Goal: Transaction & Acquisition: Purchase product/service

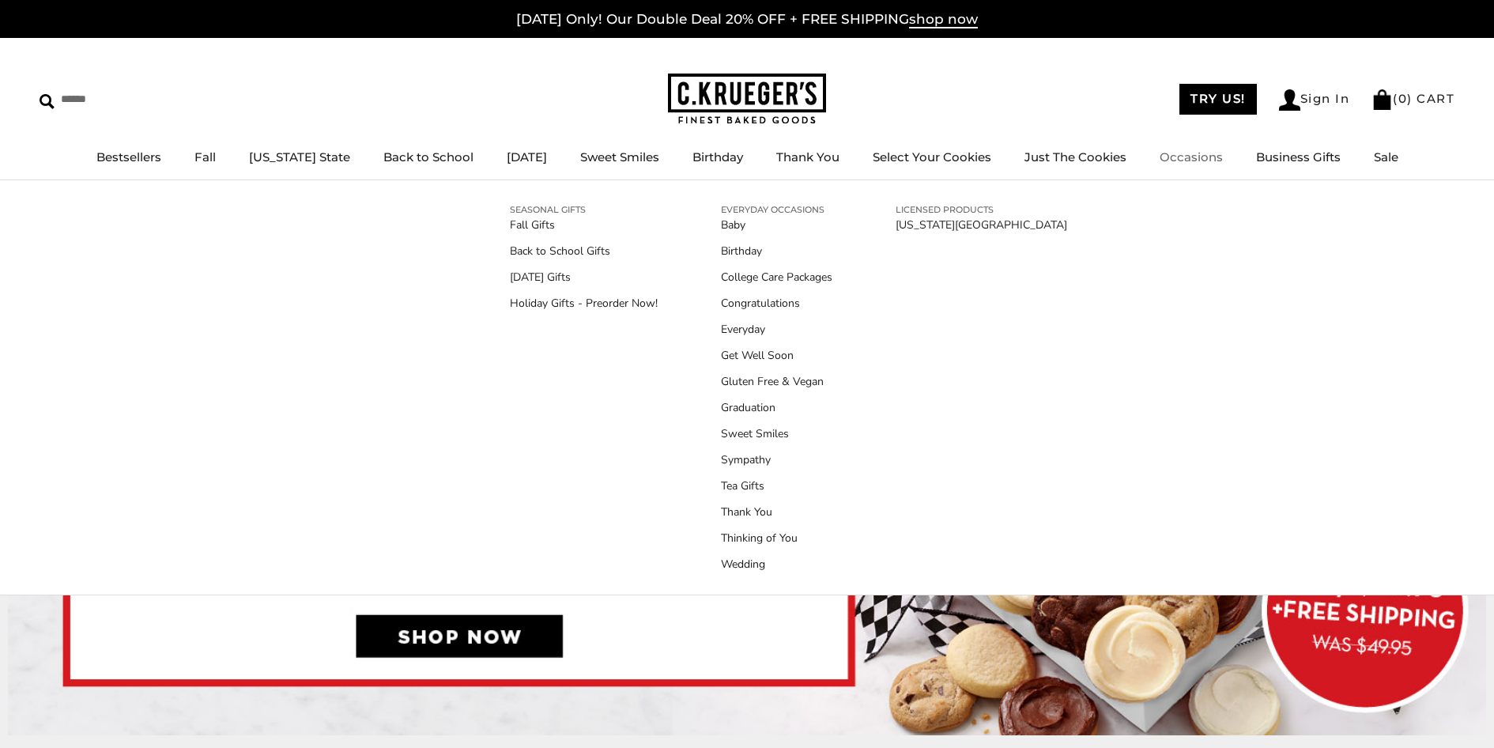
click at [1159, 161] on link "Occasions" at bounding box center [1190, 156] width 63 height 15
click at [518, 303] on link "Holiday Gifts - Preorder Now!" at bounding box center [584, 303] width 148 height 17
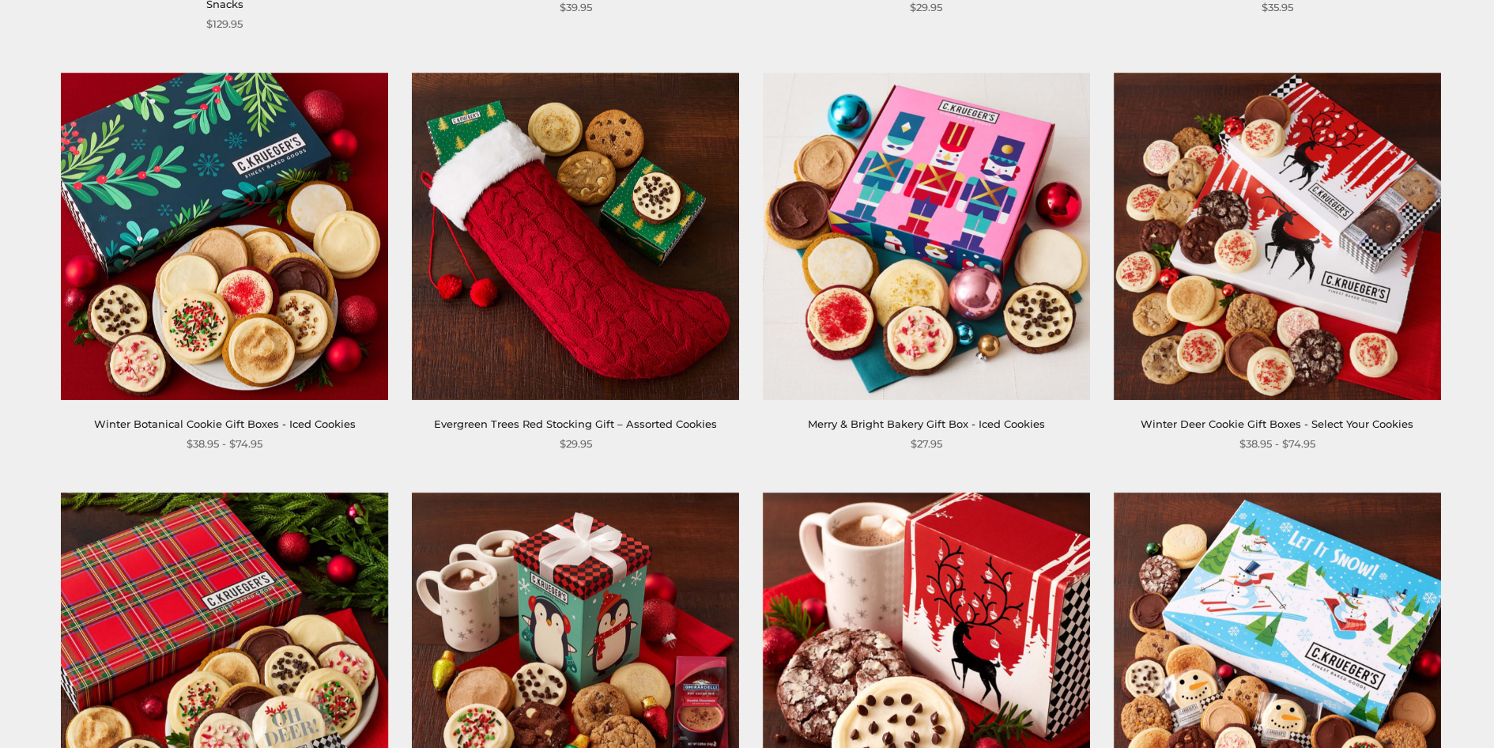
scroll to position [2292, 0]
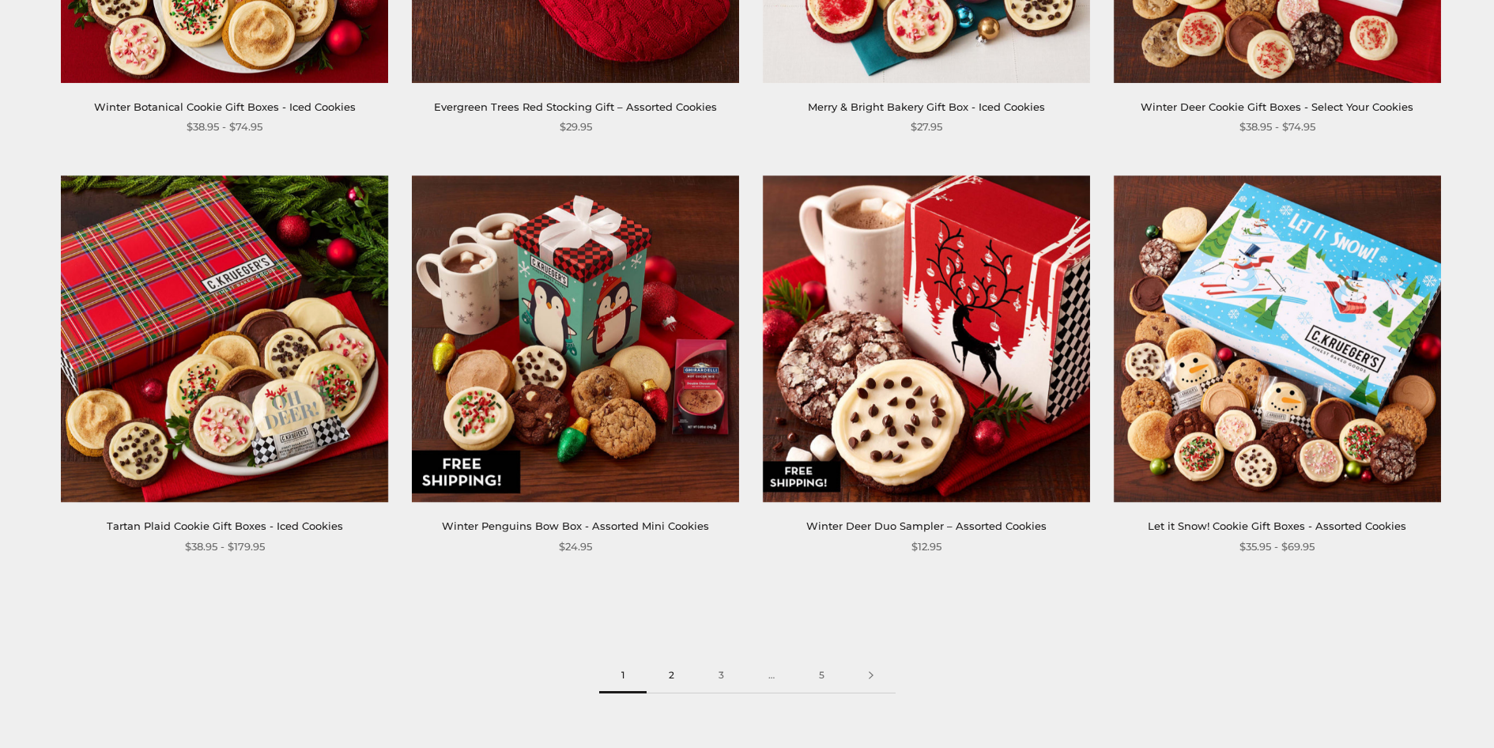
click at [668, 674] on link "2" at bounding box center [672, 676] width 50 height 36
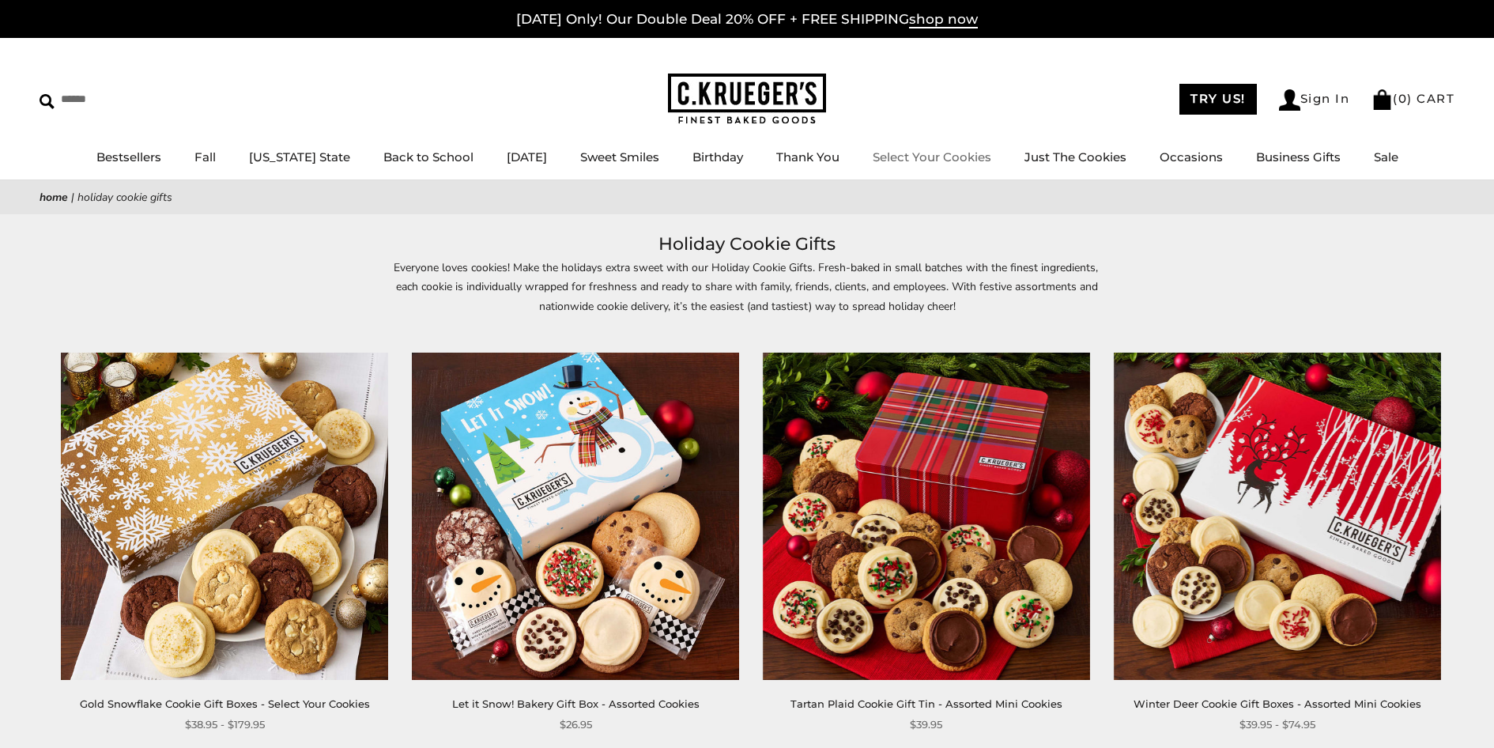
click at [918, 156] on link "Select Your Cookies" at bounding box center [932, 156] width 119 height 15
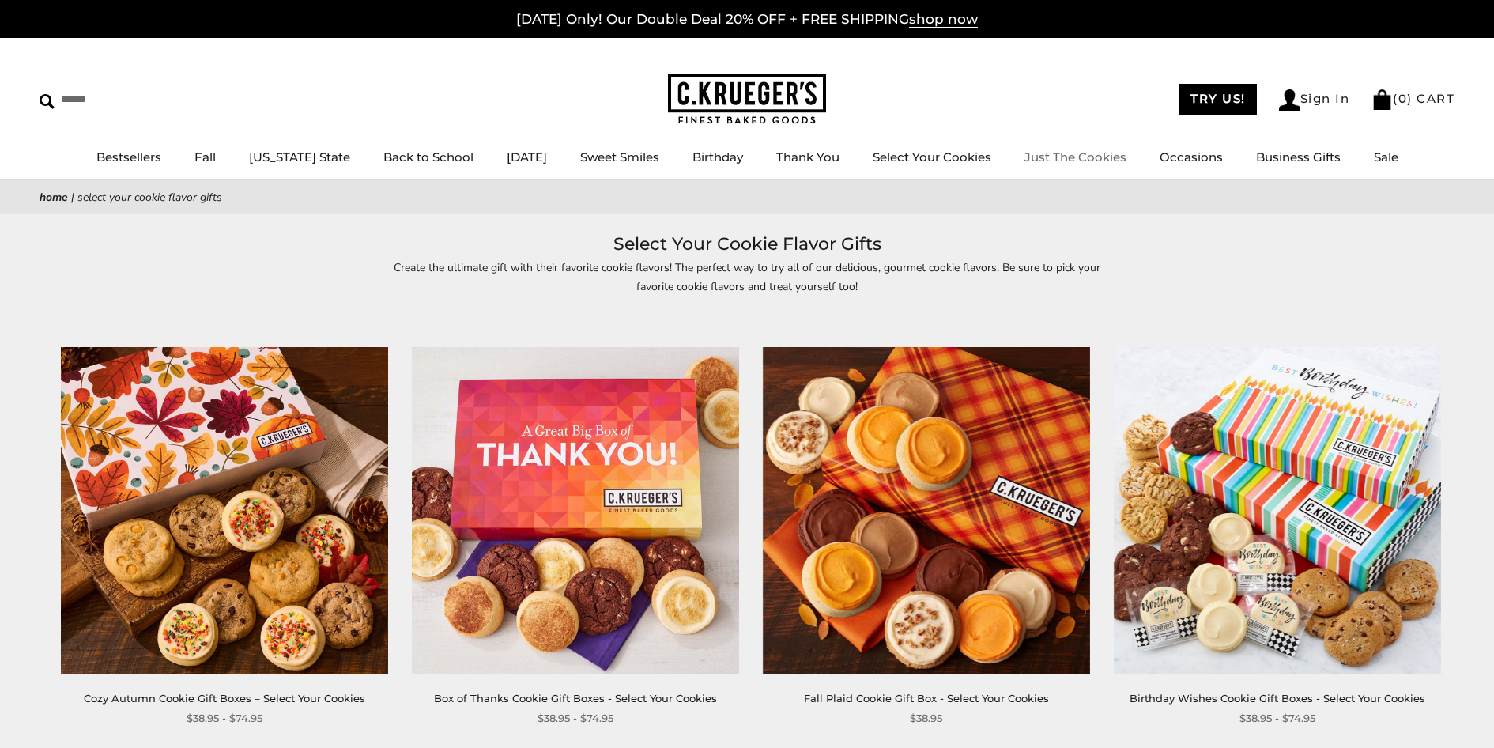
click at [1077, 158] on link "Just The Cookies" at bounding box center [1075, 156] width 102 height 15
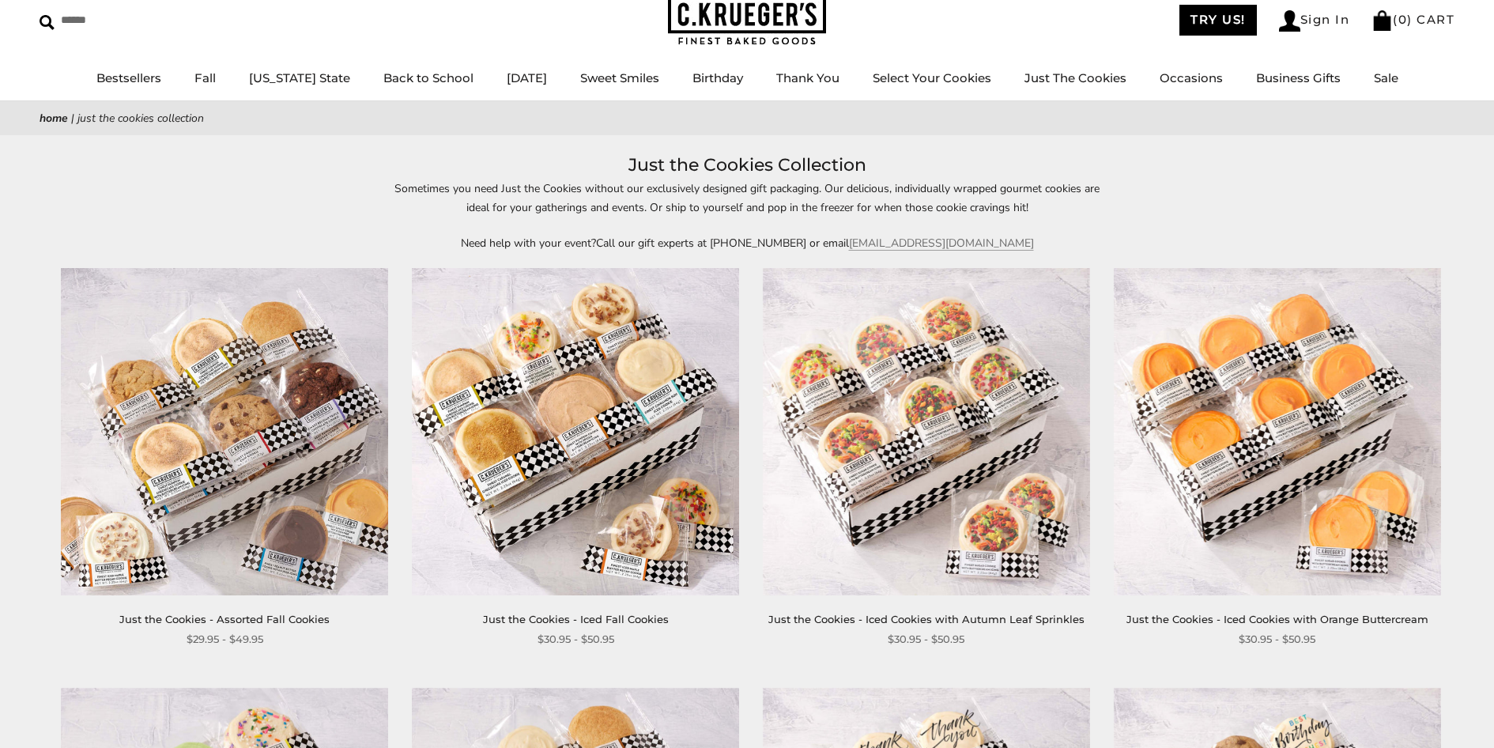
scroll to position [158, 0]
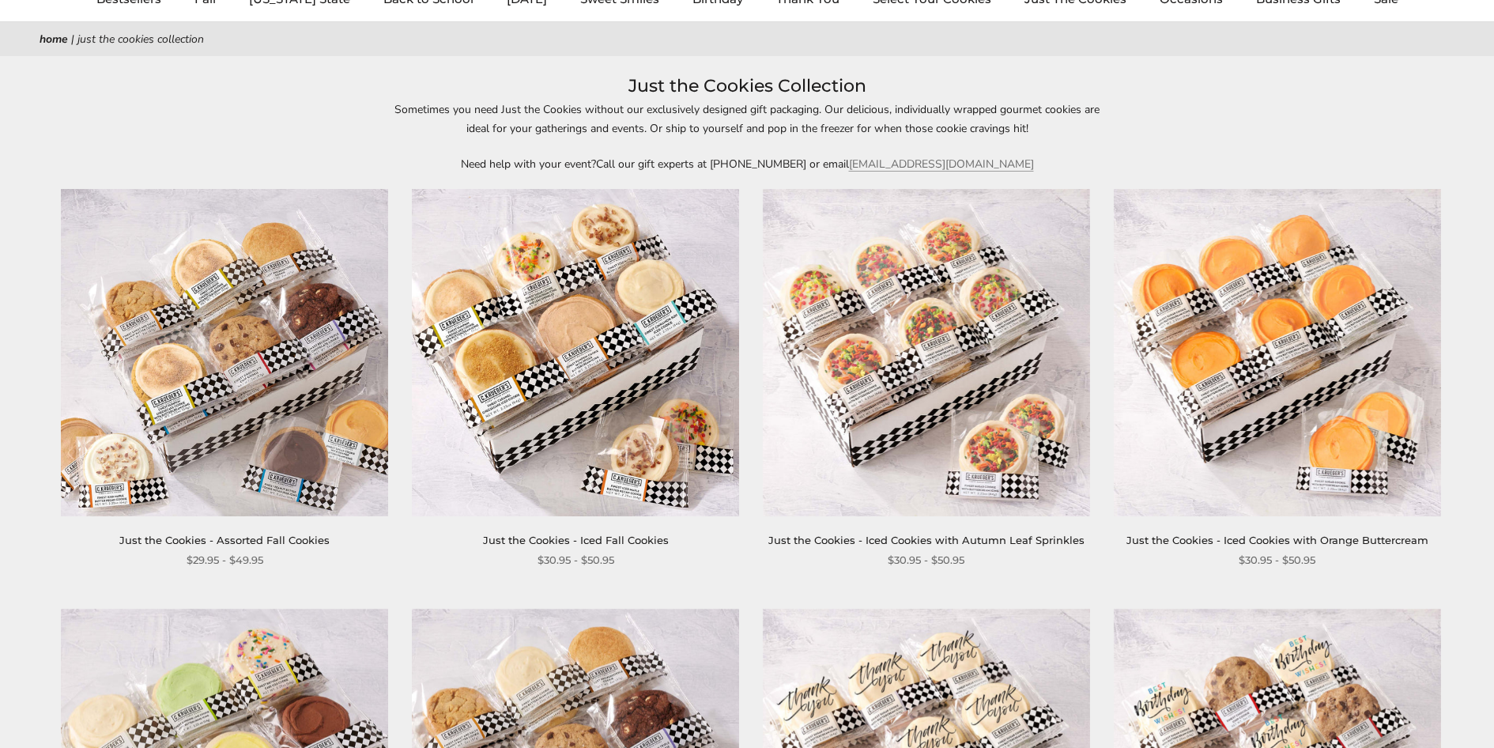
click at [1350, 534] on link "Just the Cookies - Iced Cookies with Orange Buttercream" at bounding box center [1277, 540] width 302 height 13
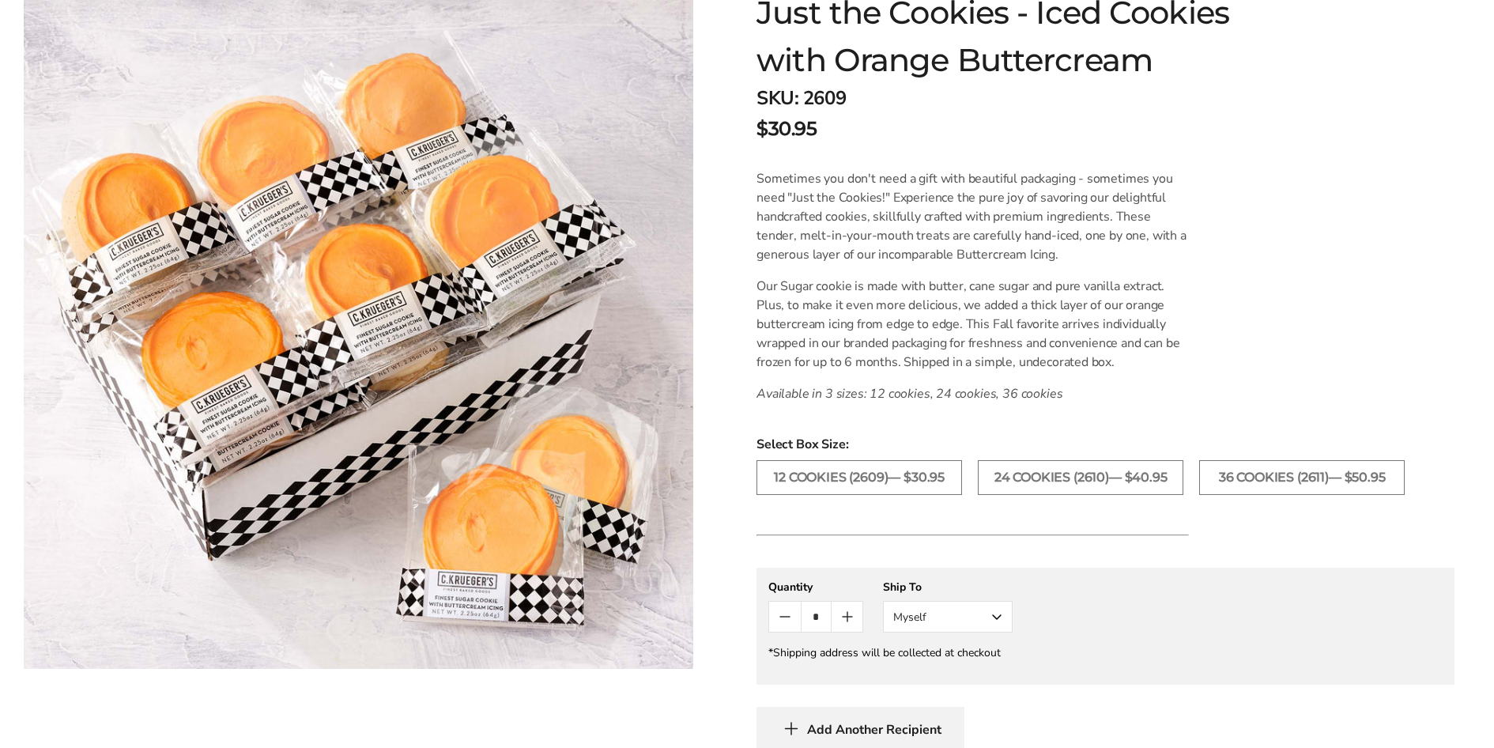
scroll to position [316, 0]
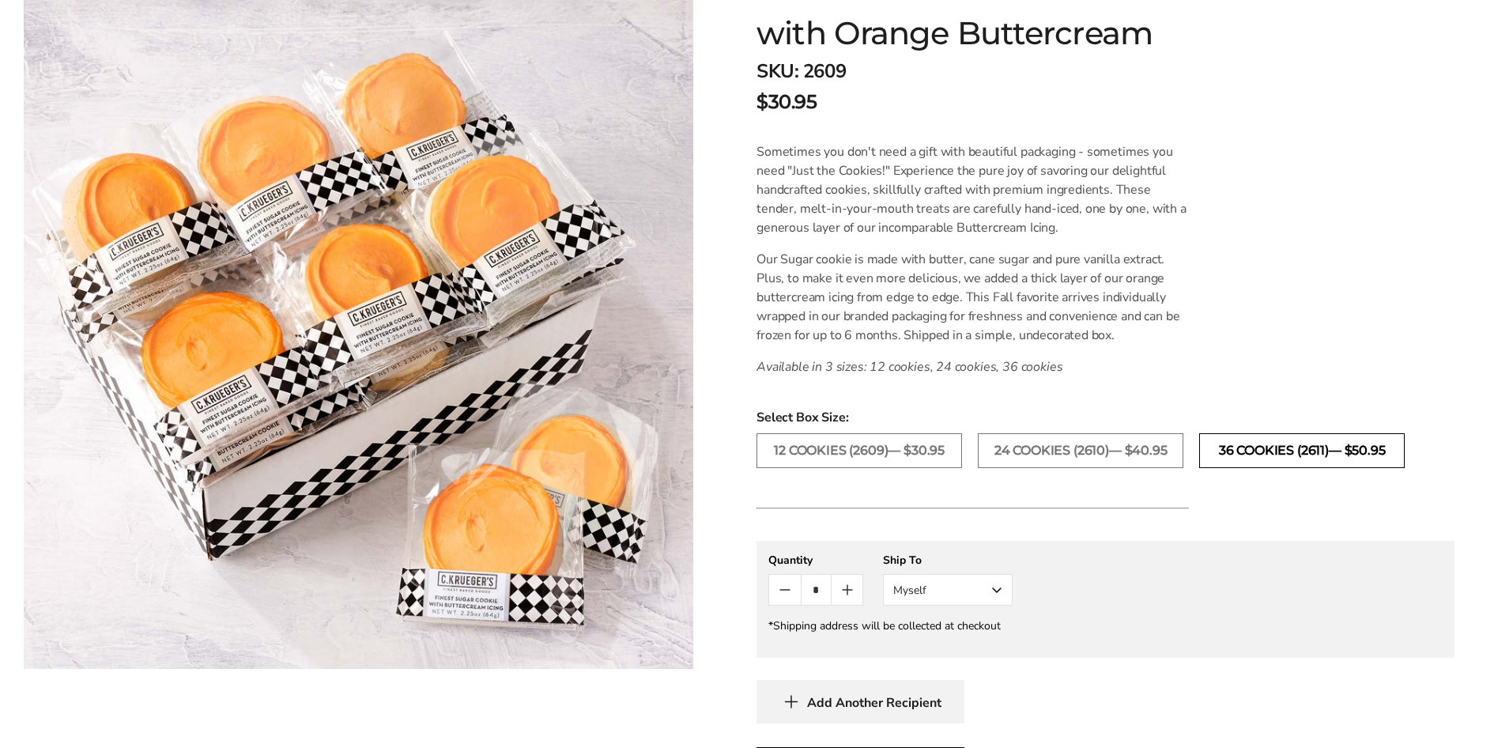
click at [1250, 454] on label "36 COOKIES (2611)— $50.95" at bounding box center [1302, 450] width 206 height 35
click at [853, 586] on icon "Count plus" at bounding box center [847, 589] width 19 height 19
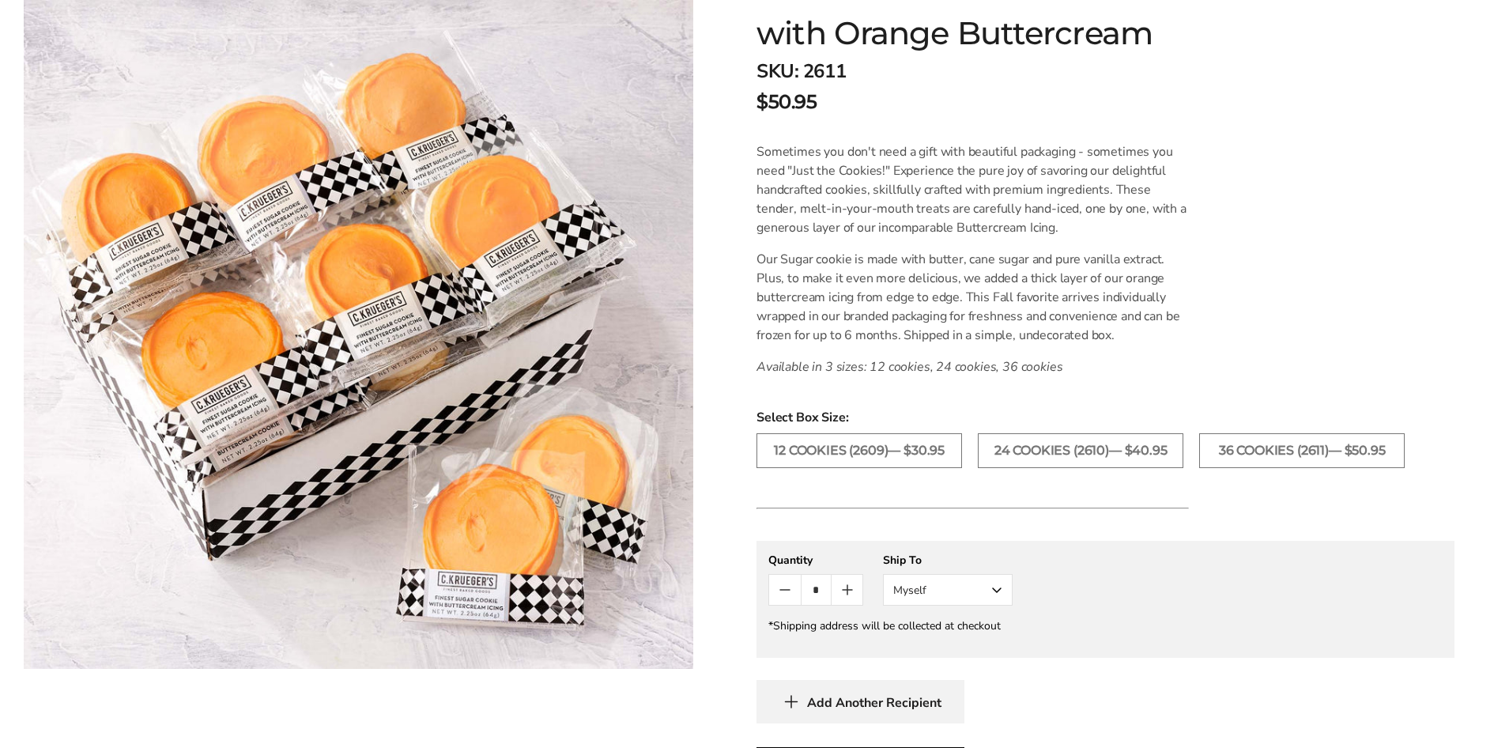
click at [853, 586] on icon "Count plus" at bounding box center [847, 589] width 19 height 19
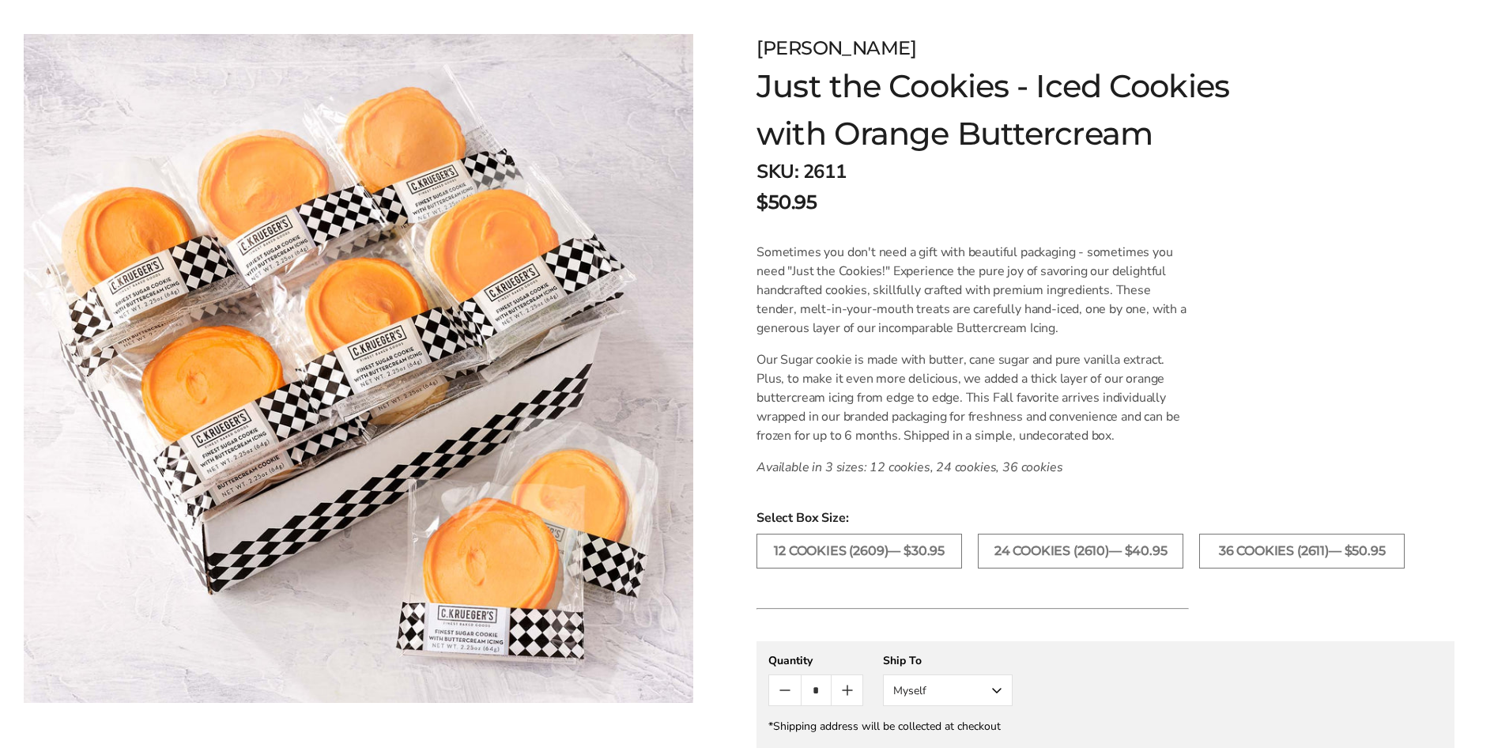
scroll to position [237, 0]
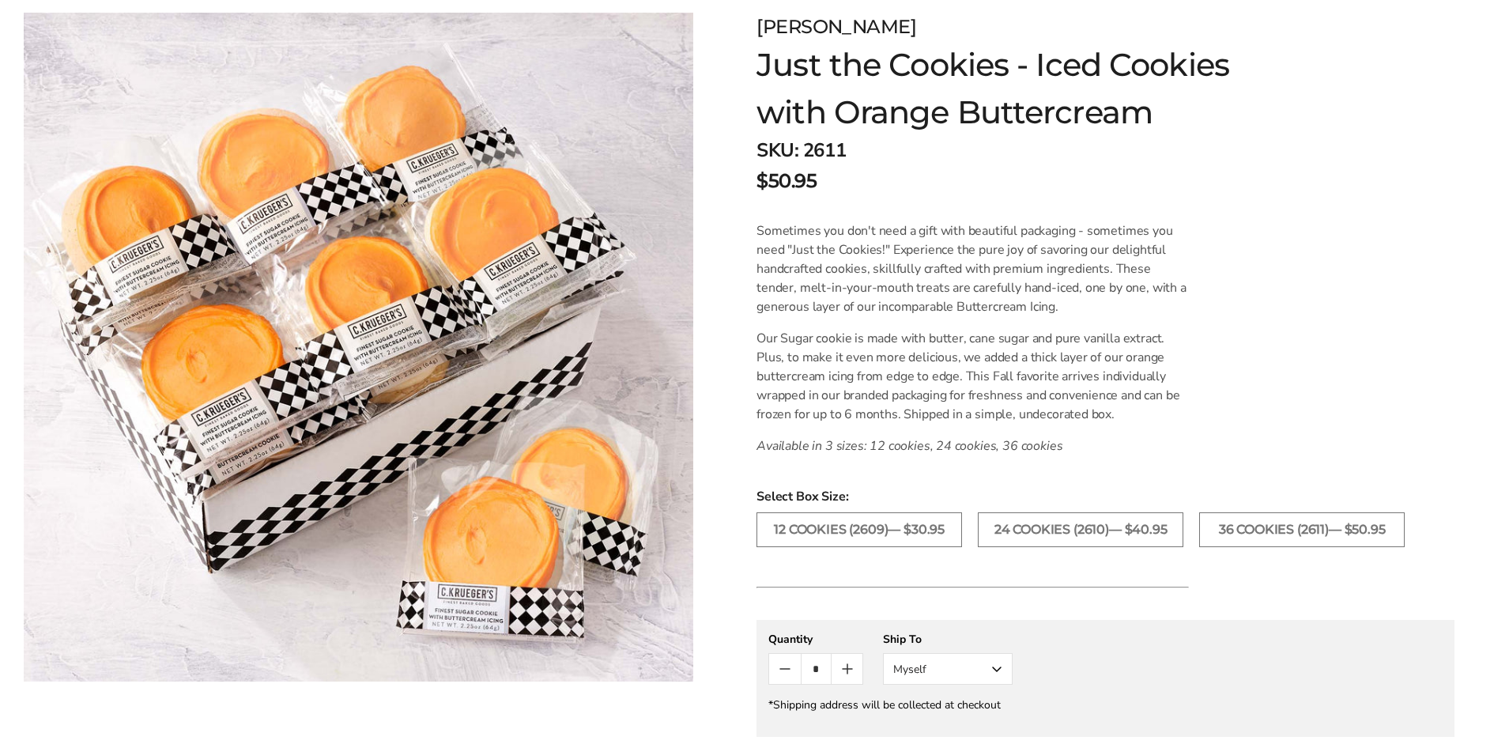
click at [779, 673] on icon "Count minus" at bounding box center [784, 668] width 19 height 19
click at [835, 665] on button "Count plus" at bounding box center [846, 669] width 31 height 30
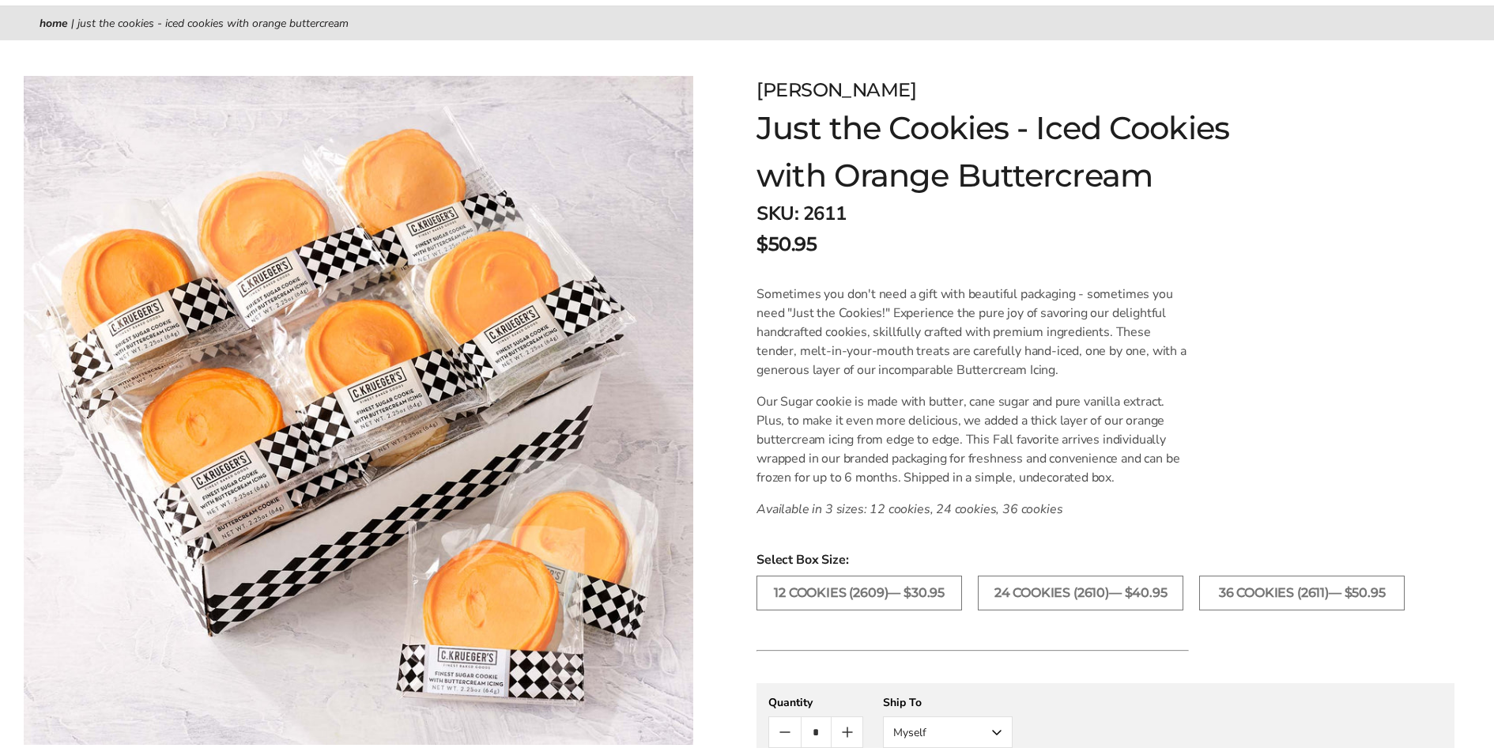
scroll to position [632, 0]
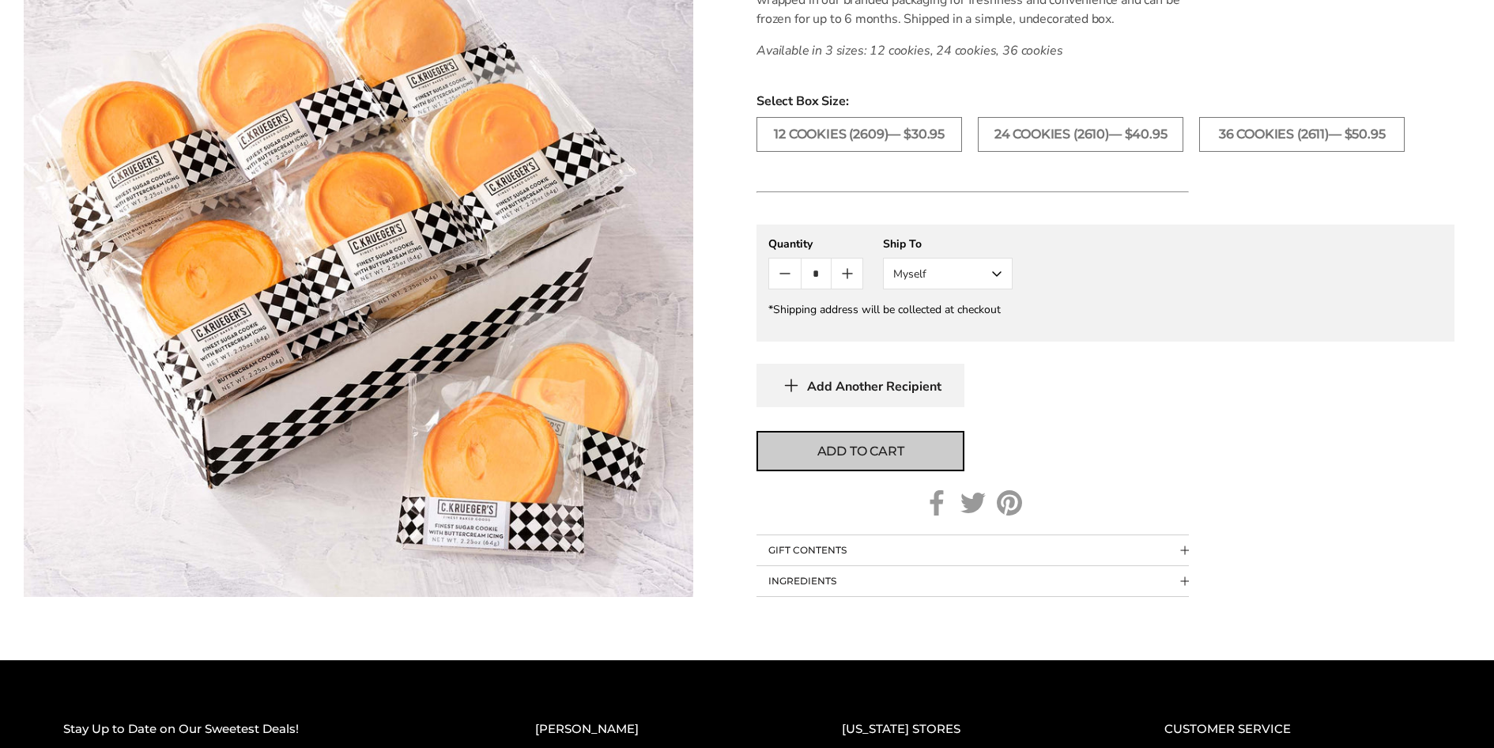
click at [835, 445] on span "Add to cart" at bounding box center [860, 451] width 87 height 19
type input "*"
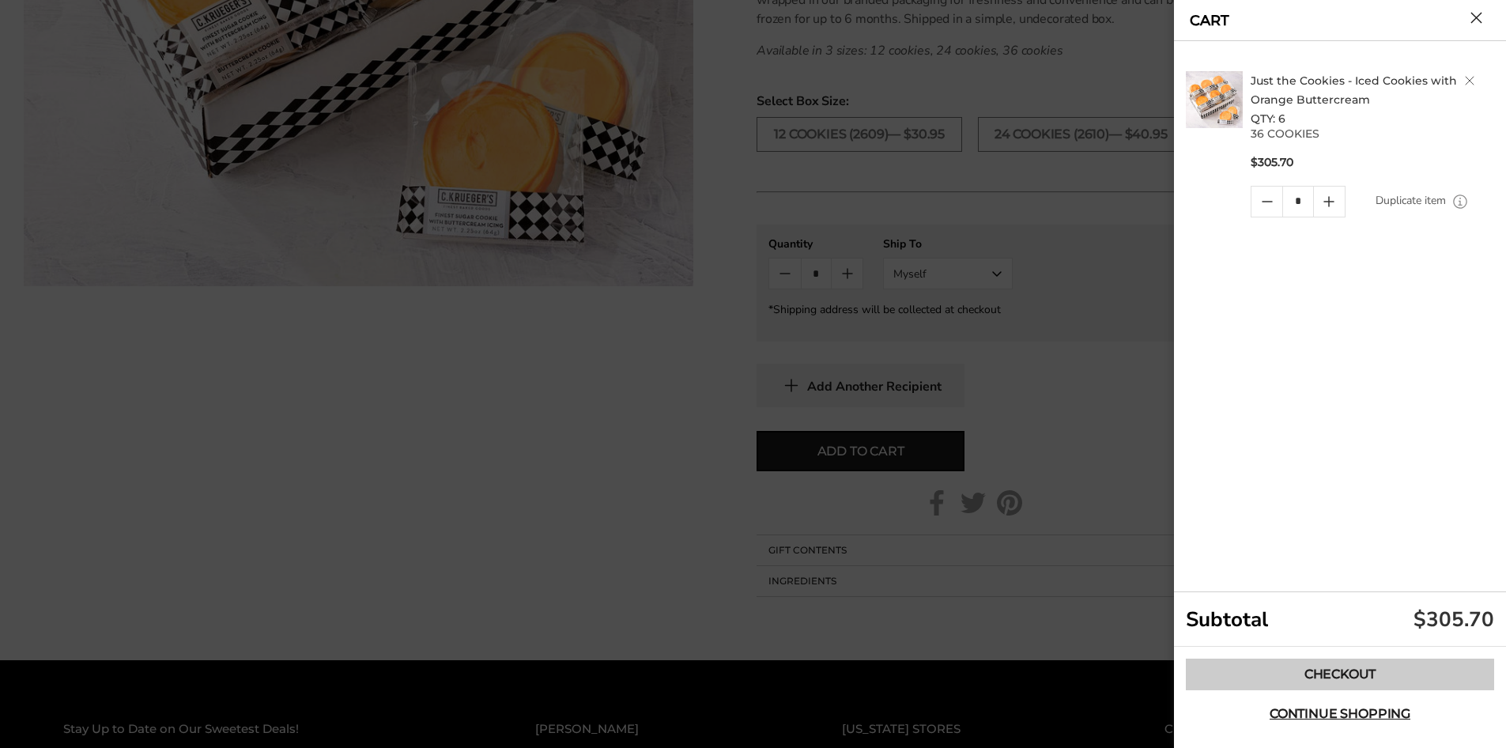
click at [1291, 673] on link "Checkout" at bounding box center [1340, 674] width 308 height 32
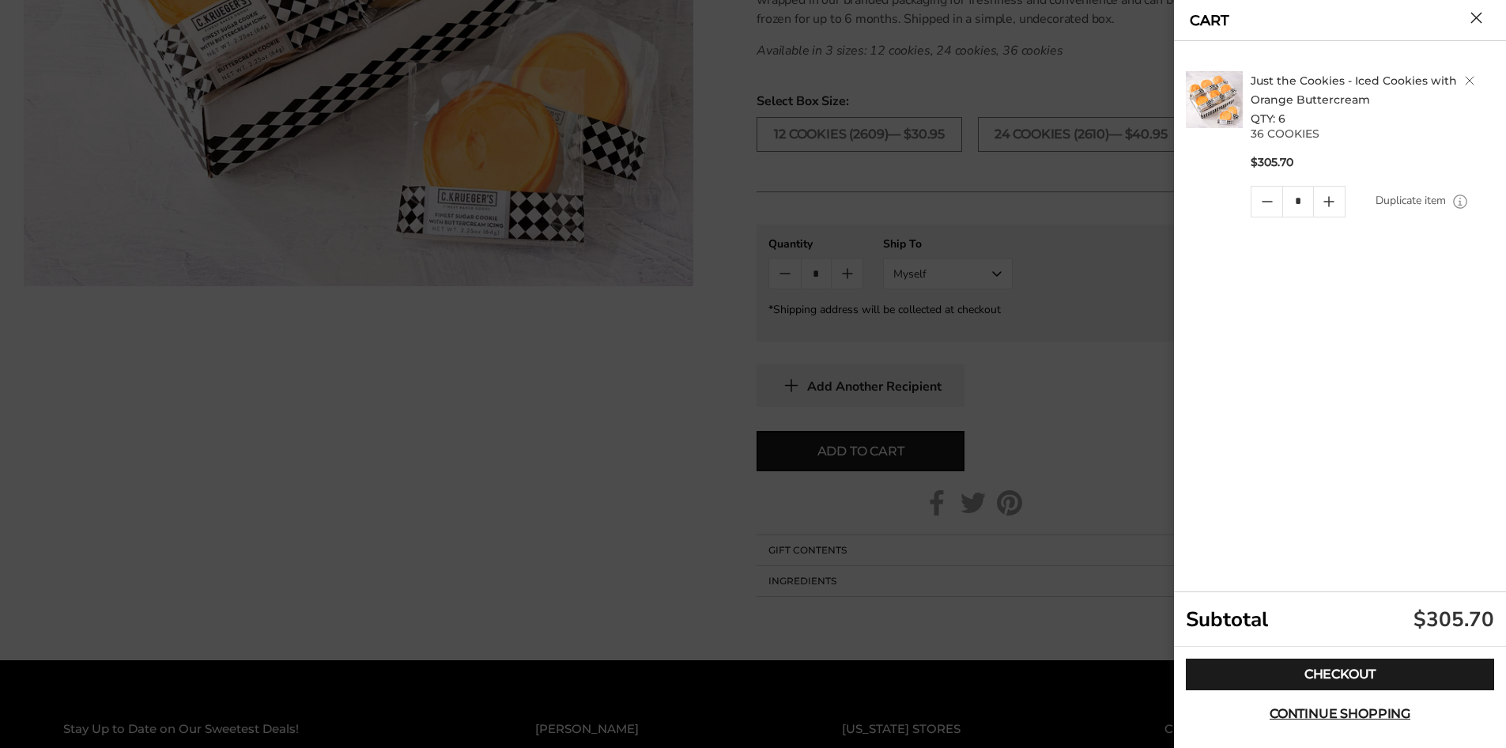
click at [1265, 207] on icon "Quantity minus button" at bounding box center [1267, 201] width 19 height 19
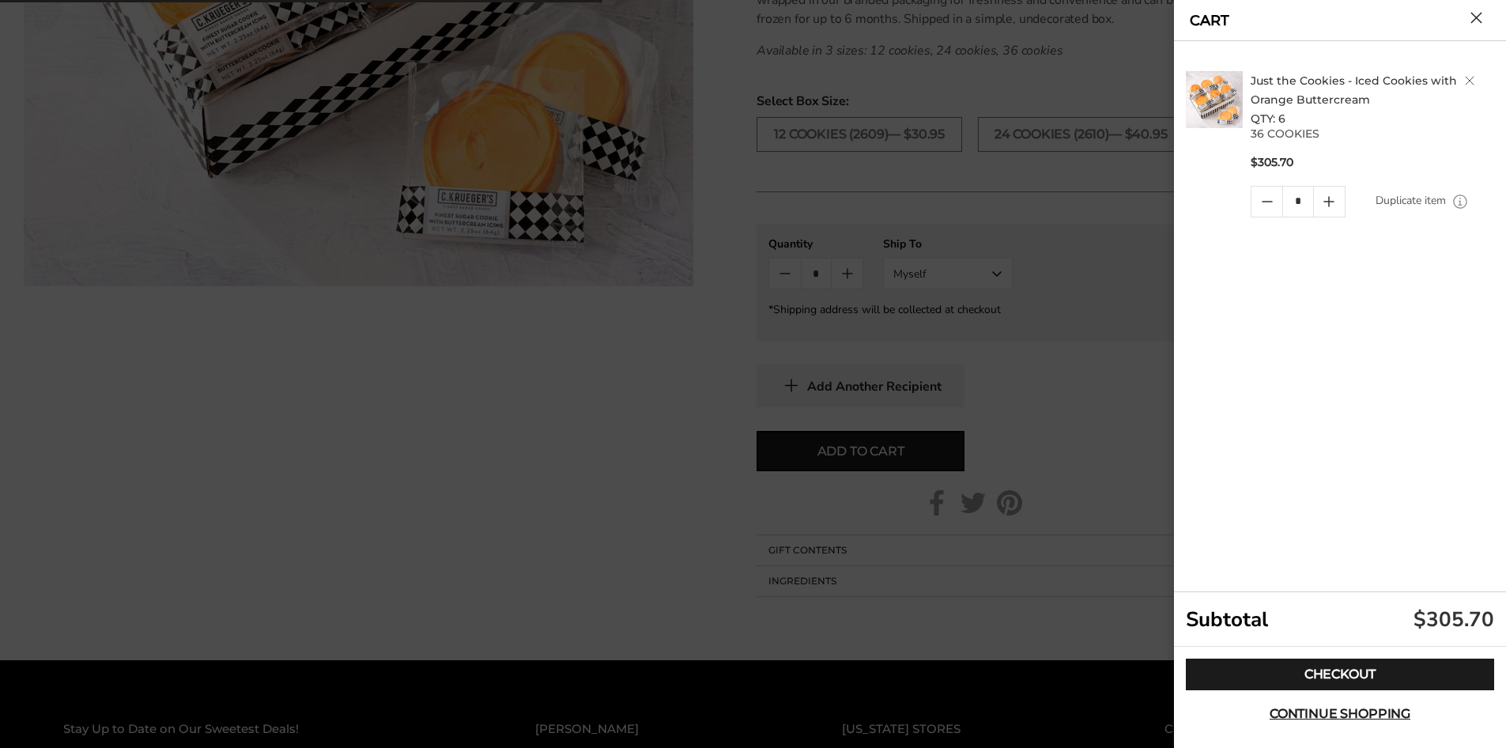
drag, startPoint x: 1265, startPoint y: 207, endPoint x: 1492, endPoint y: 123, distance: 242.8
click at [1265, 207] on icon "Quantity minus button" at bounding box center [1267, 201] width 19 height 19
click at [1482, 22] on button "Close cart" at bounding box center [1476, 18] width 12 height 12
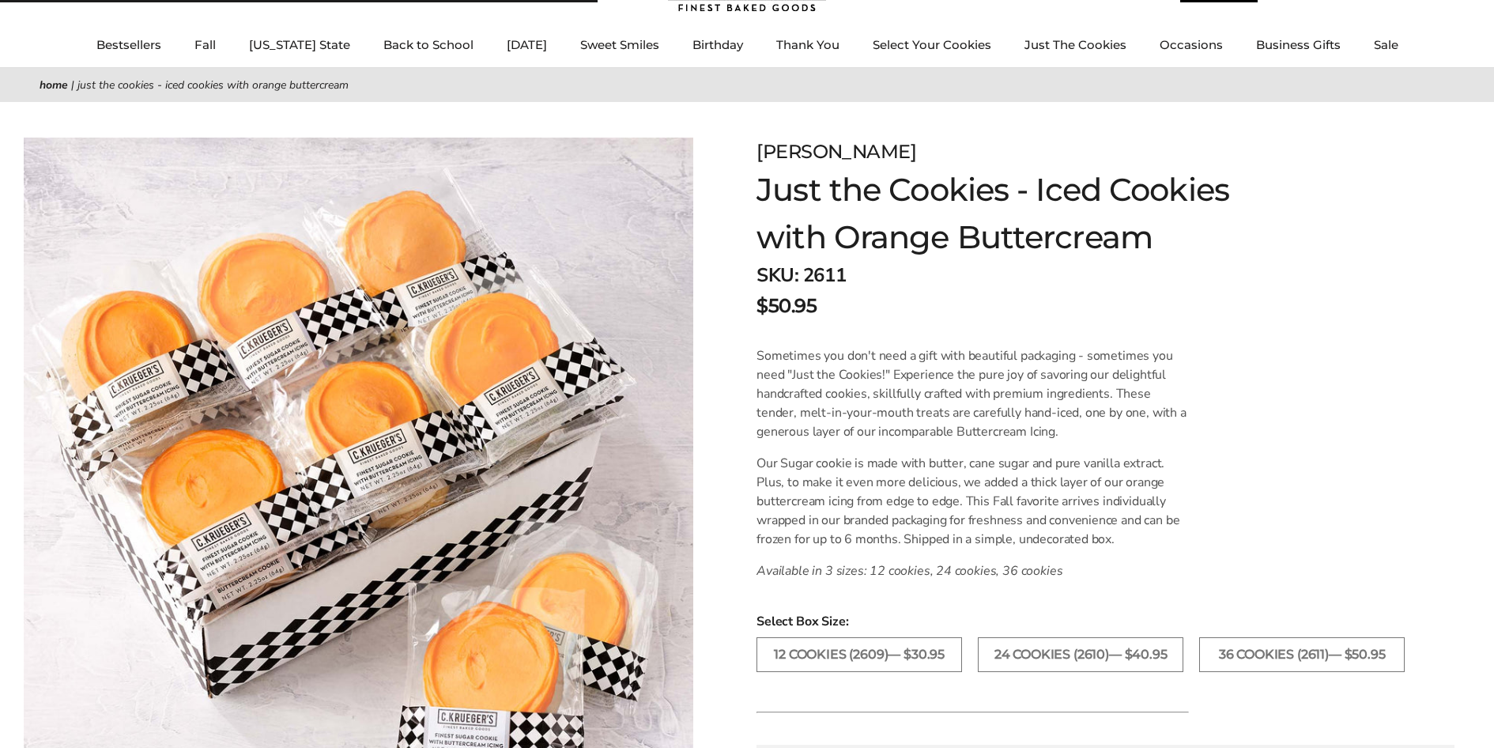
scroll to position [0, 0]
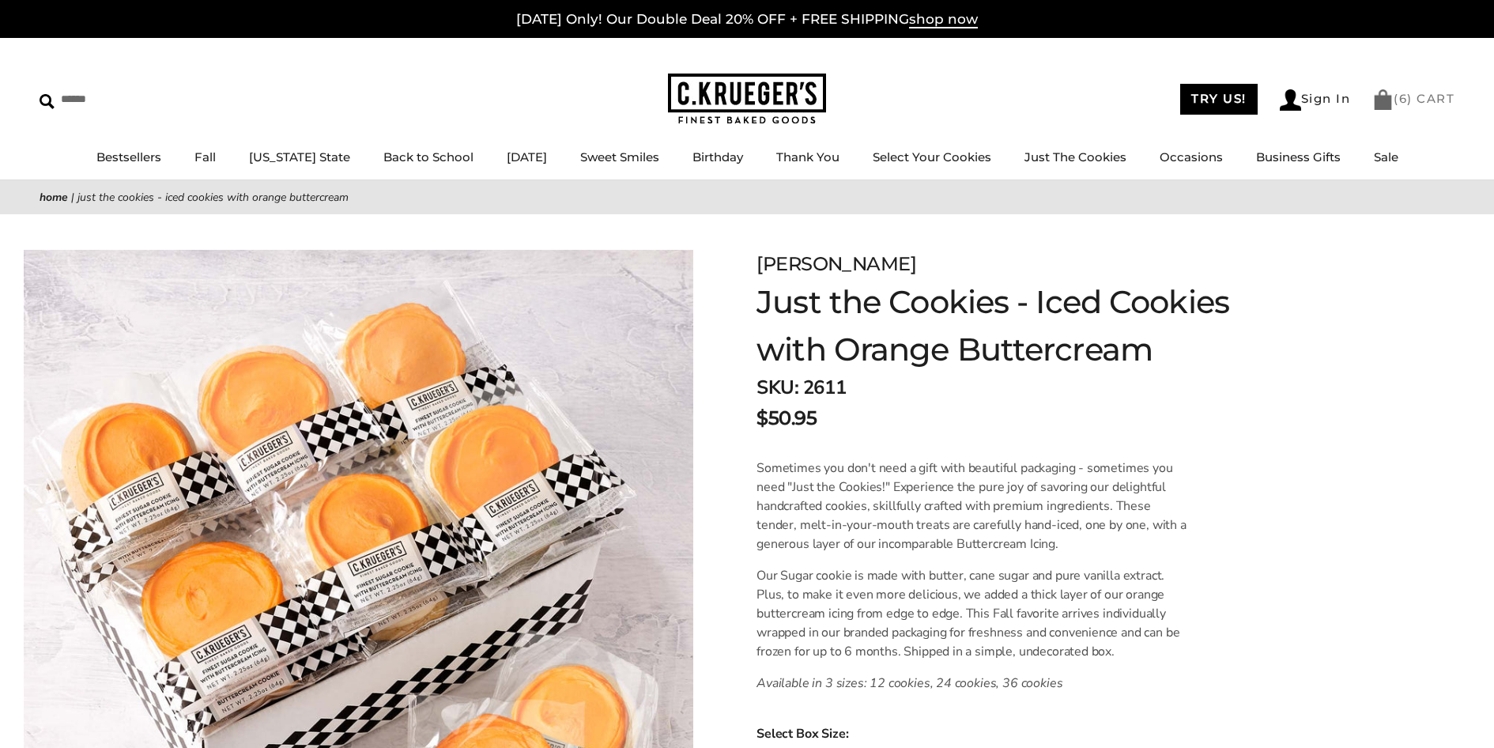
click at [1398, 99] on link "( 6 ) CART" at bounding box center [1413, 98] width 82 height 15
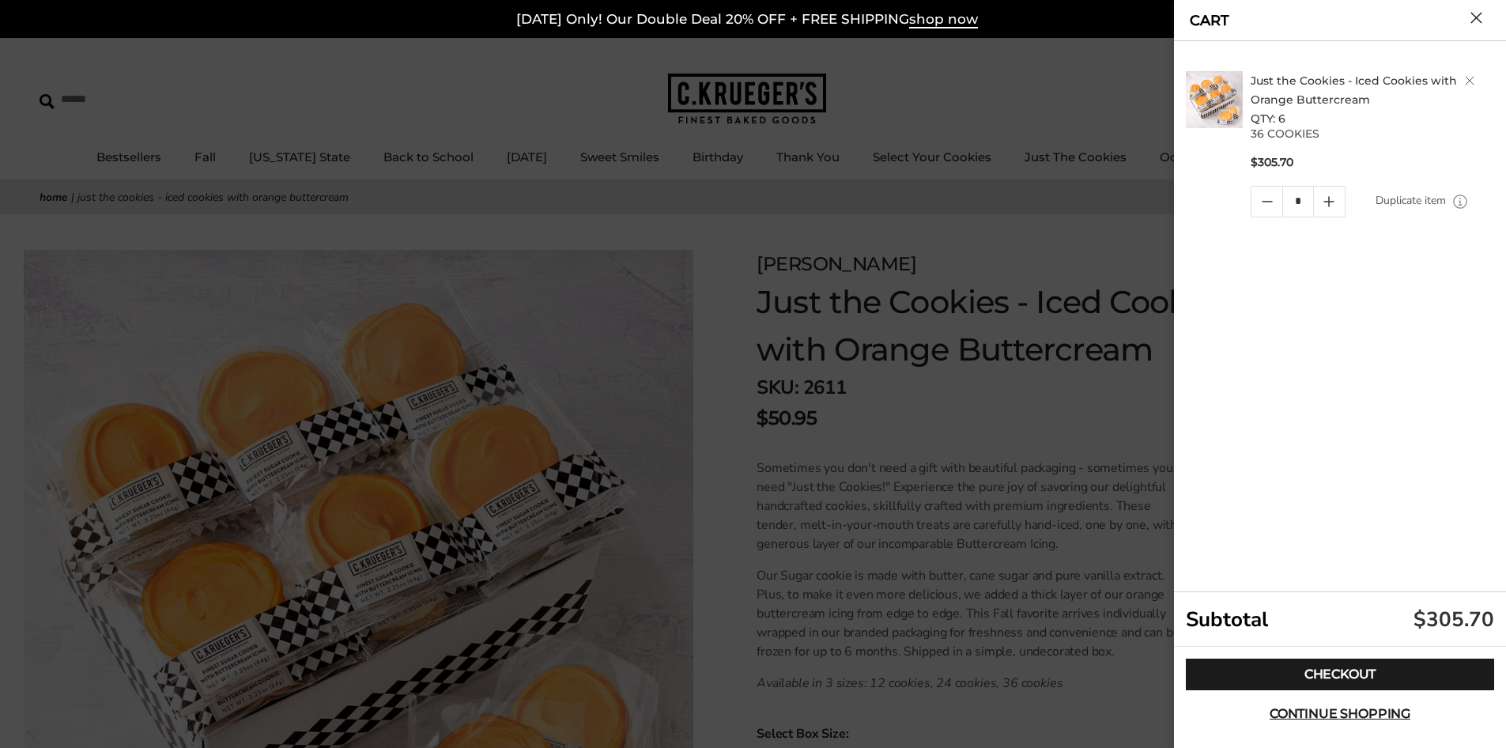
click at [1270, 205] on icon "Quantity minus button" at bounding box center [1267, 201] width 19 height 19
drag, startPoint x: 1270, startPoint y: 205, endPoint x: 1281, endPoint y: 198, distance: 12.7
click at [1271, 204] on icon "Quantity minus button" at bounding box center [1267, 201] width 19 height 19
click at [1264, 208] on icon "Quantity minus button" at bounding box center [1267, 201] width 19 height 19
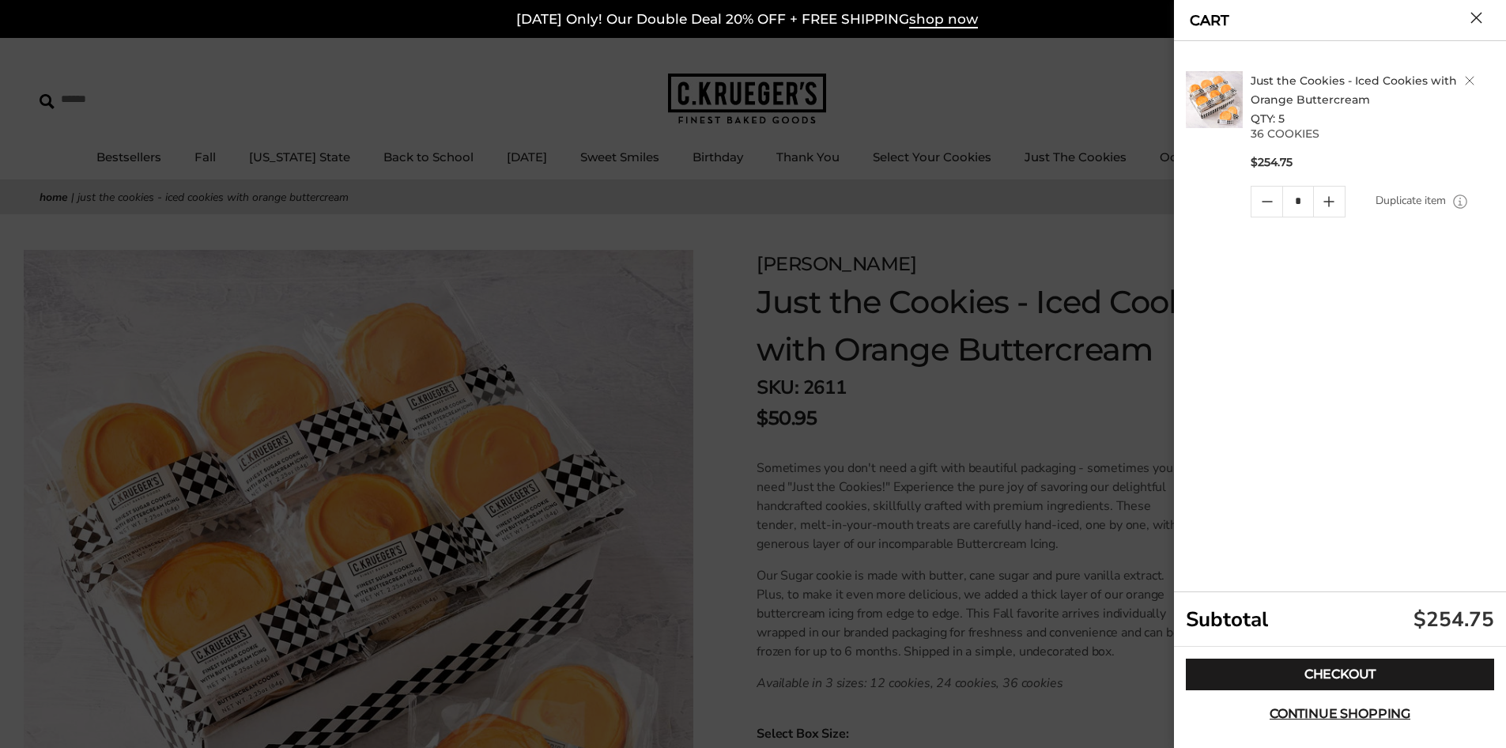
click at [1264, 208] on icon "Quantity minus button" at bounding box center [1267, 201] width 19 height 19
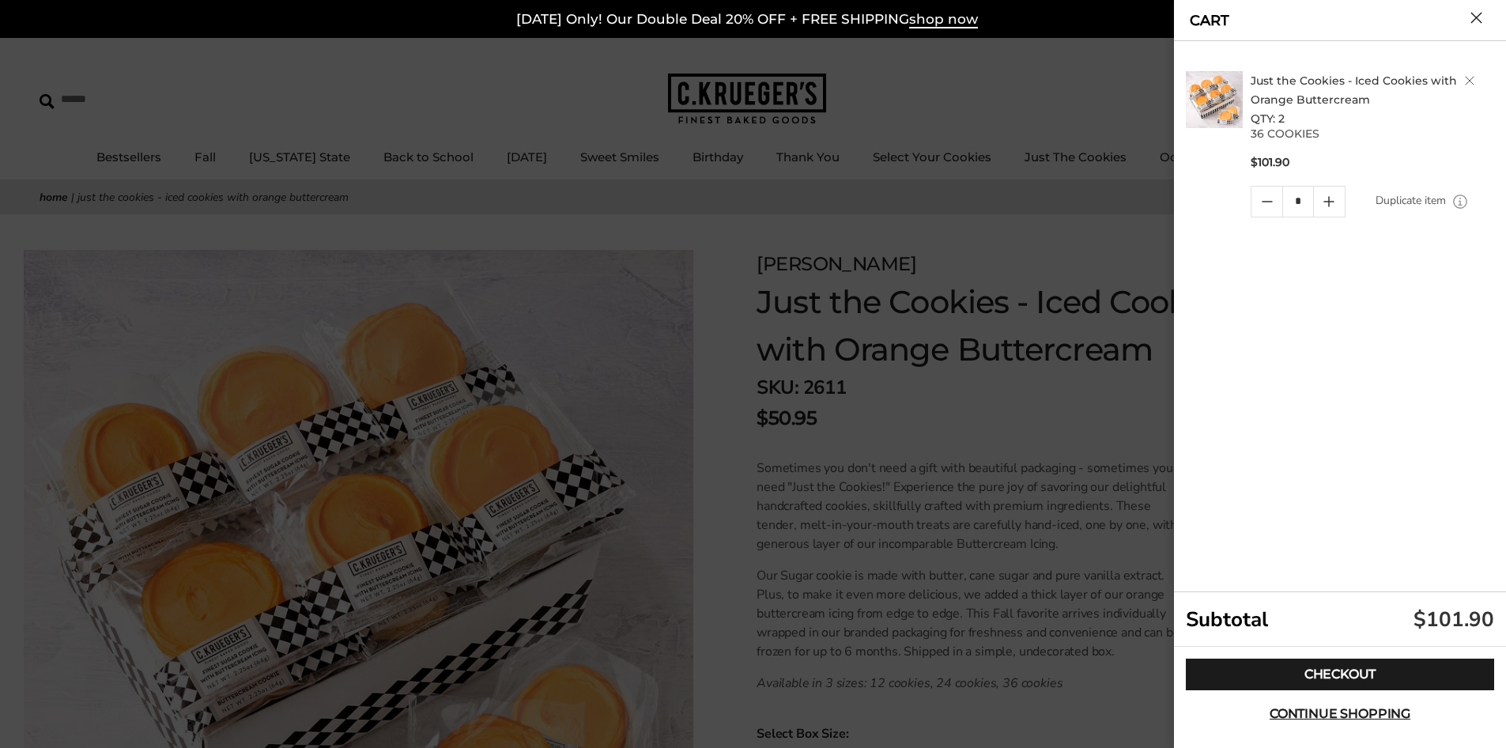
click at [1264, 208] on icon "Quantity minus button" at bounding box center [1267, 201] width 19 height 19
click at [1264, 208] on link "Quantity minus button" at bounding box center [1266, 202] width 31 height 30
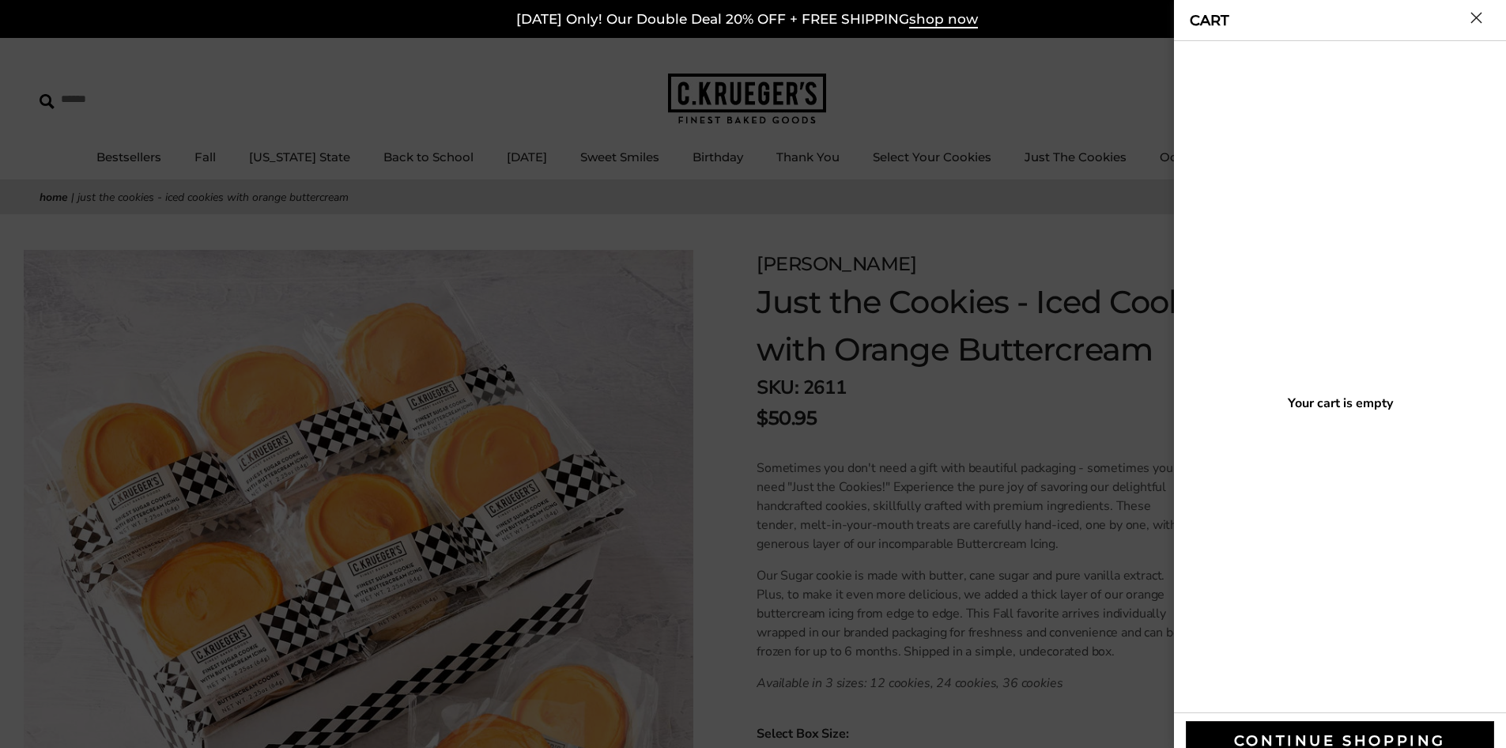
click at [1079, 224] on div at bounding box center [753, 374] width 1506 height 748
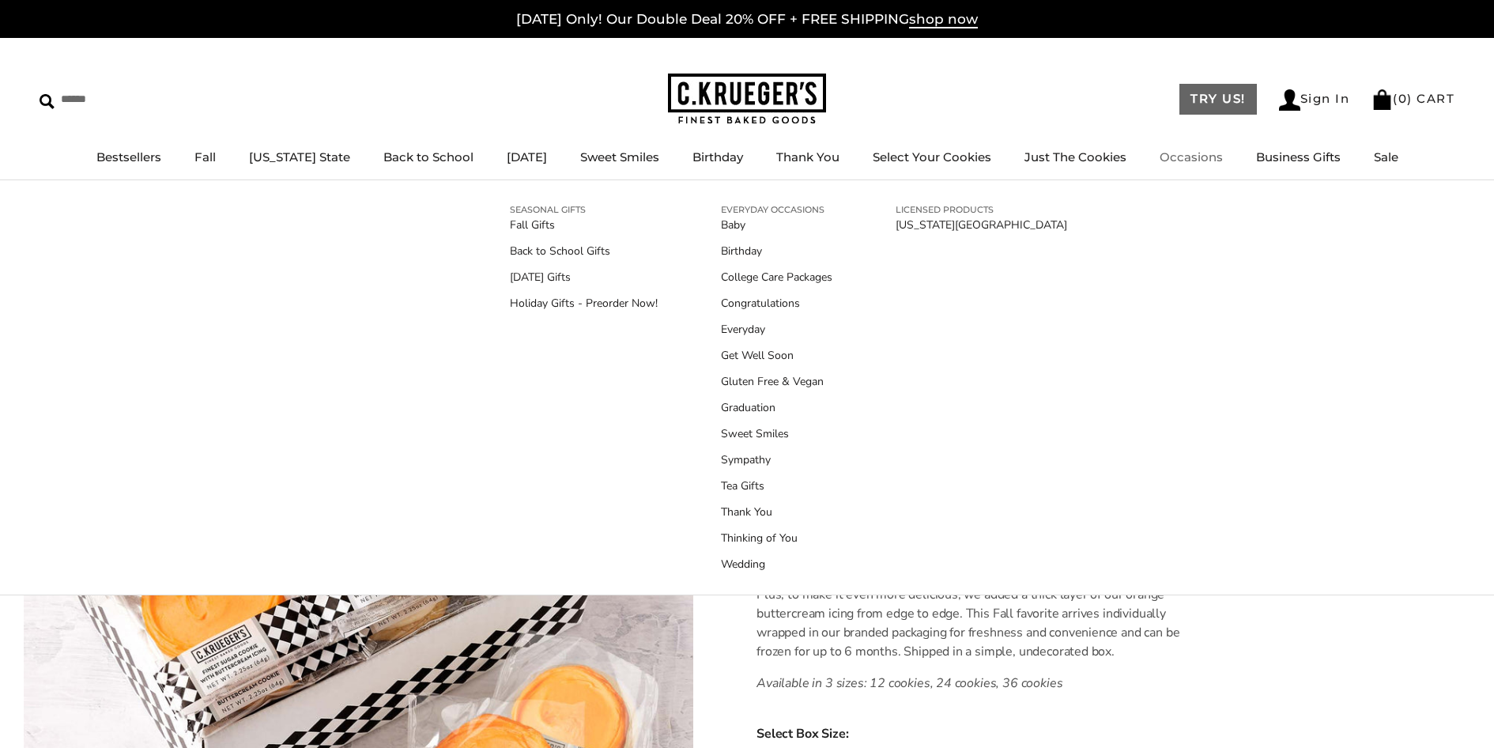
click at [1182, 104] on link "TRY US!" at bounding box center [1217, 99] width 77 height 31
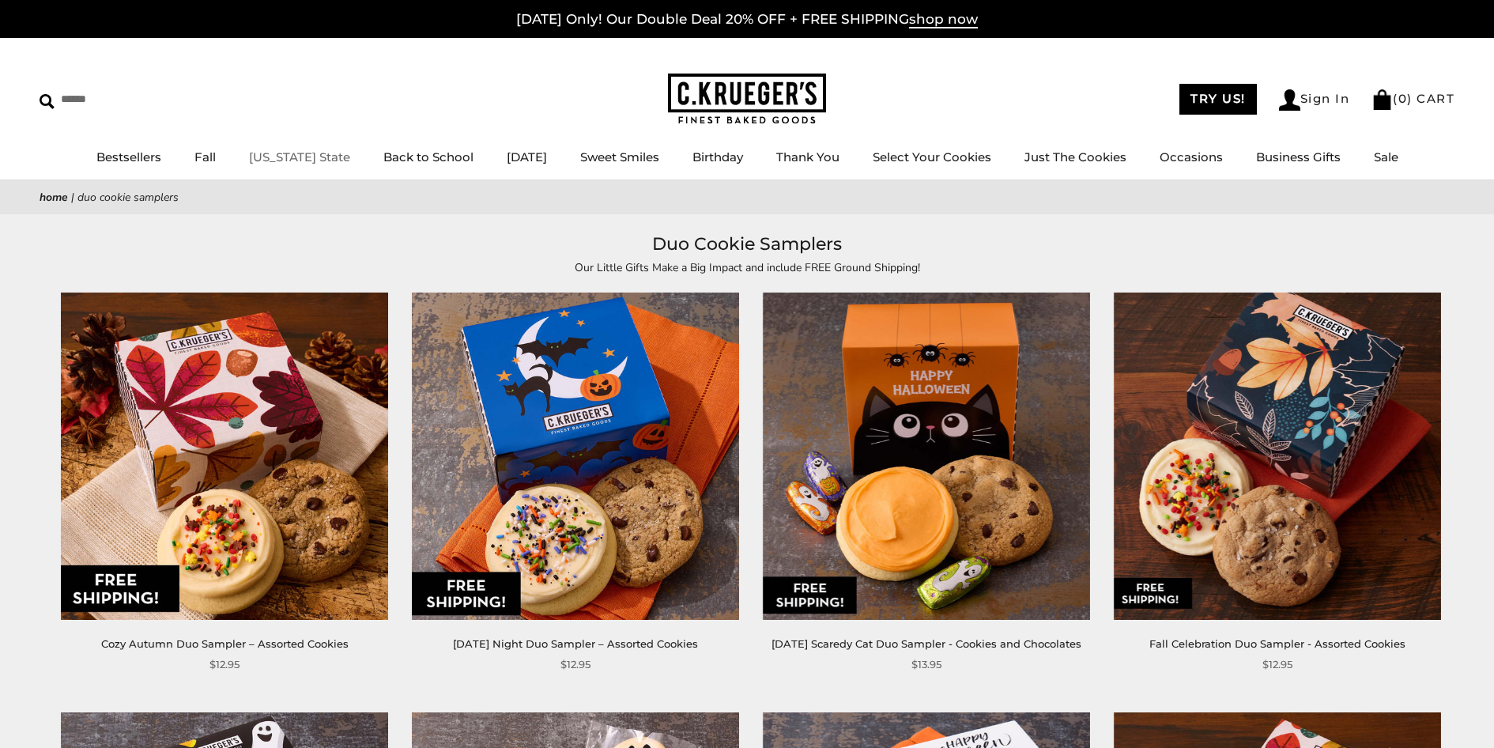
click at [308, 156] on link "[US_STATE] State" at bounding box center [299, 156] width 101 height 15
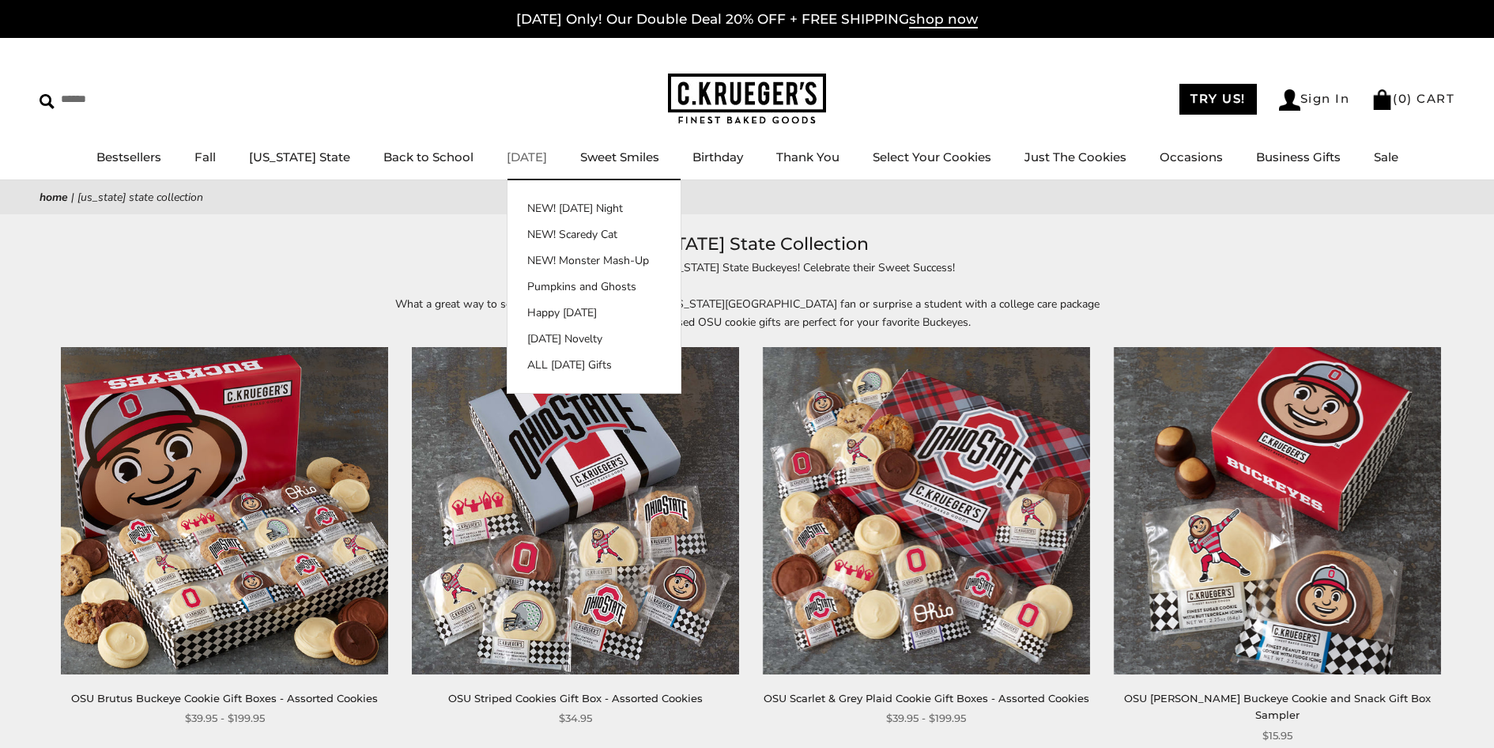
click at [507, 156] on link "[DATE]" at bounding box center [527, 156] width 40 height 15
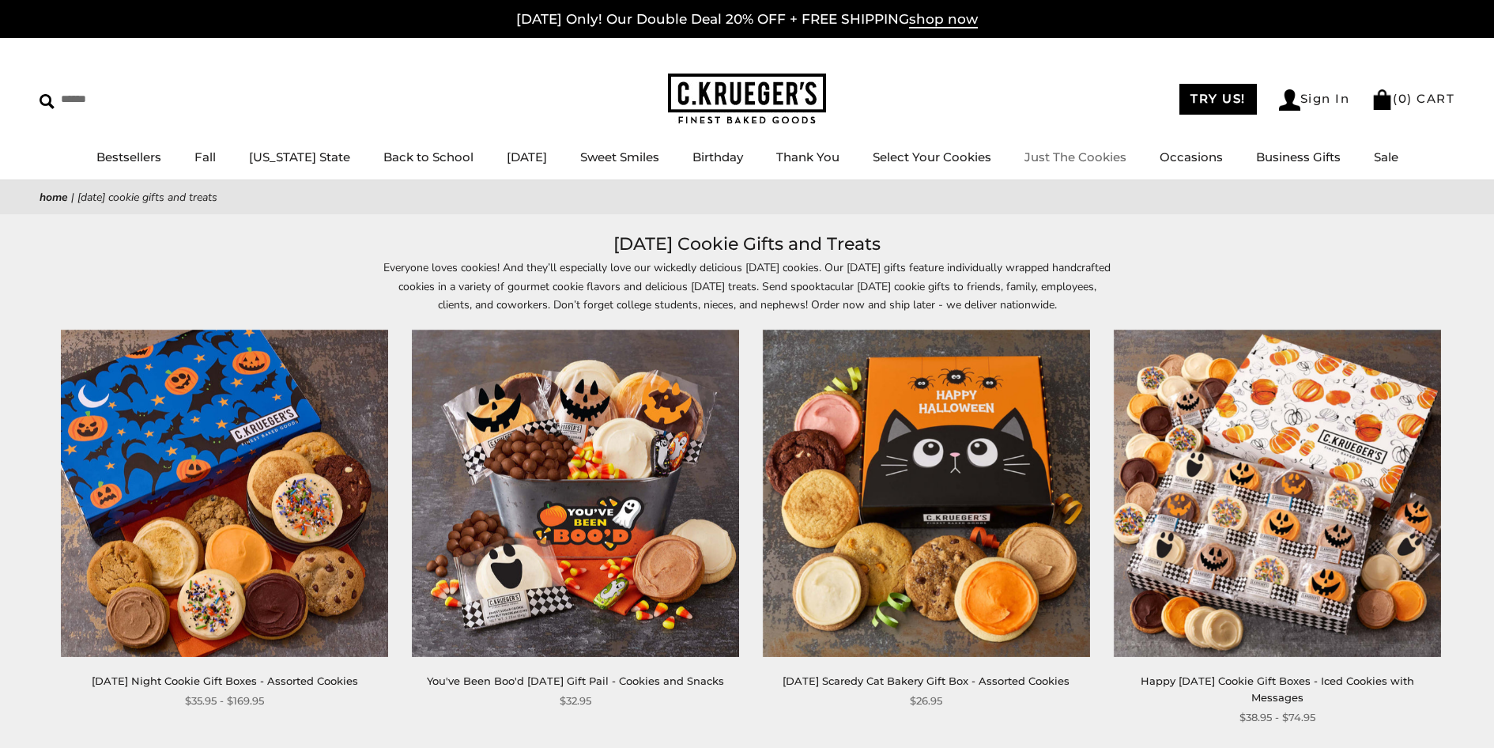
click at [1057, 155] on link "Just The Cookies" at bounding box center [1075, 156] width 102 height 15
